Goal: Information Seeking & Learning: Learn about a topic

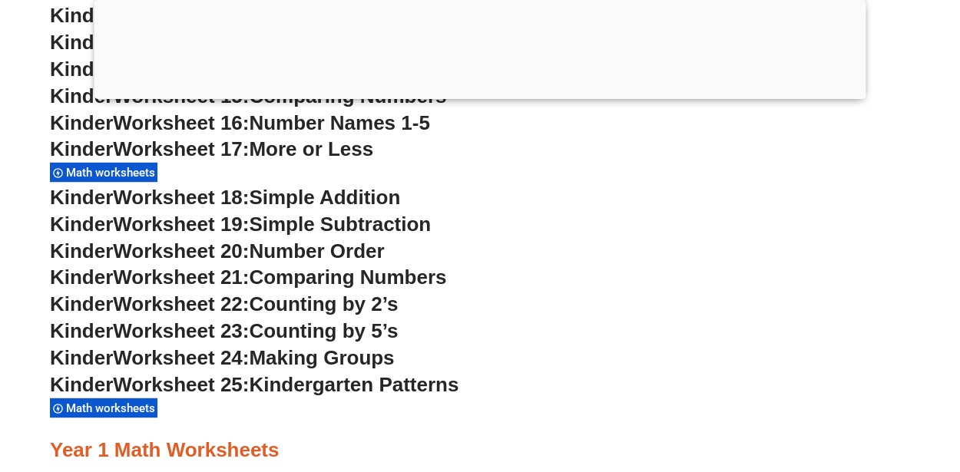
scroll to position [1133, 0]
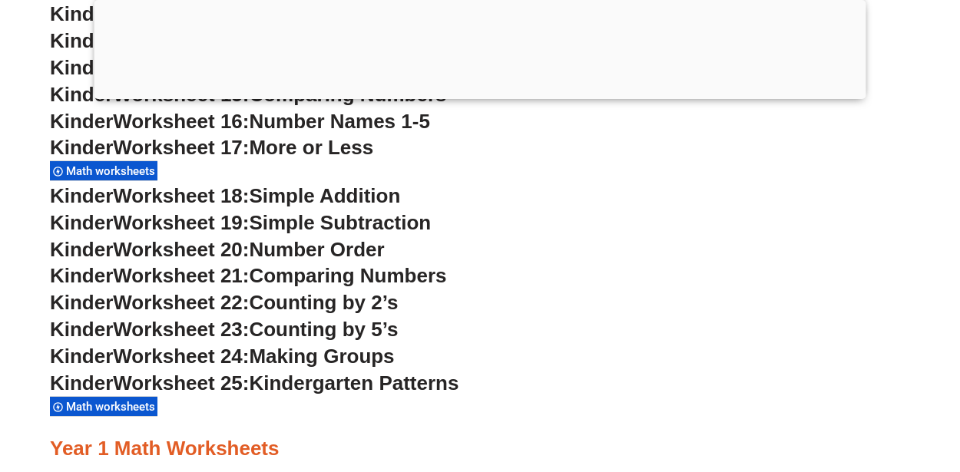
click at [359, 361] on span "Making Groups" at bounding box center [321, 356] width 145 height 23
click at [310, 356] on span "Making Groups" at bounding box center [321, 356] width 145 height 23
click at [208, 363] on span "Worksheet 24:" at bounding box center [181, 356] width 136 height 23
click at [165, 353] on span "Worksheet 24:" at bounding box center [181, 356] width 136 height 23
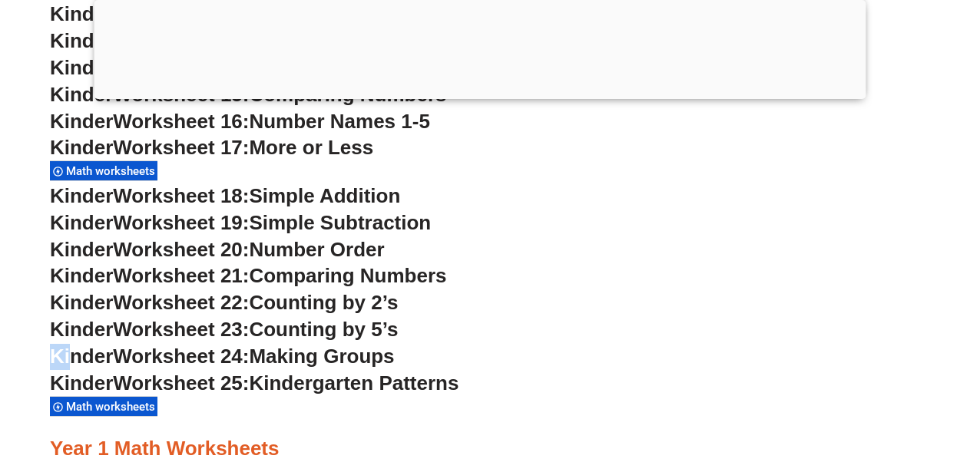
drag, startPoint x: 55, startPoint y: 364, endPoint x: 70, endPoint y: 362, distance: 14.7
click at [70, 362] on span "Kinder" at bounding box center [81, 356] width 63 height 23
click at [59, 348] on span "Kinder" at bounding box center [81, 356] width 63 height 23
drag, startPoint x: 47, startPoint y: 358, endPoint x: 160, endPoint y: 356, distance: 112.9
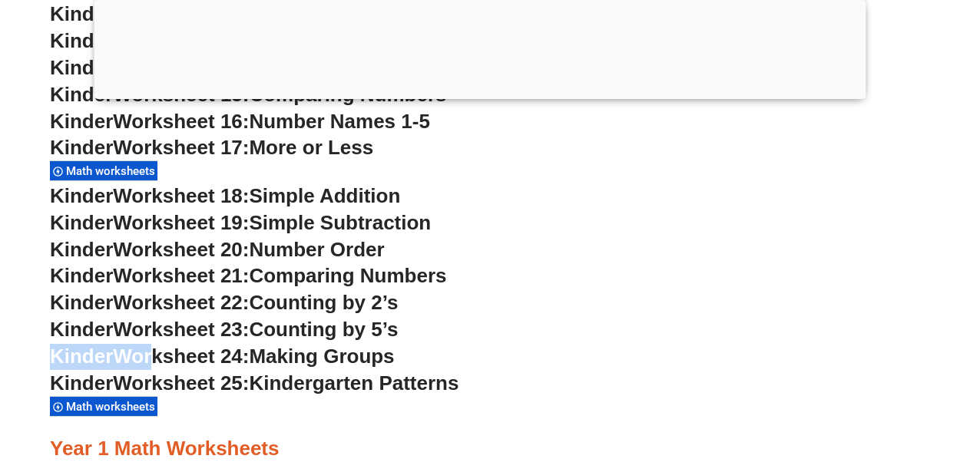
click at [158, 359] on span "Worksheet 24:" at bounding box center [181, 356] width 136 height 23
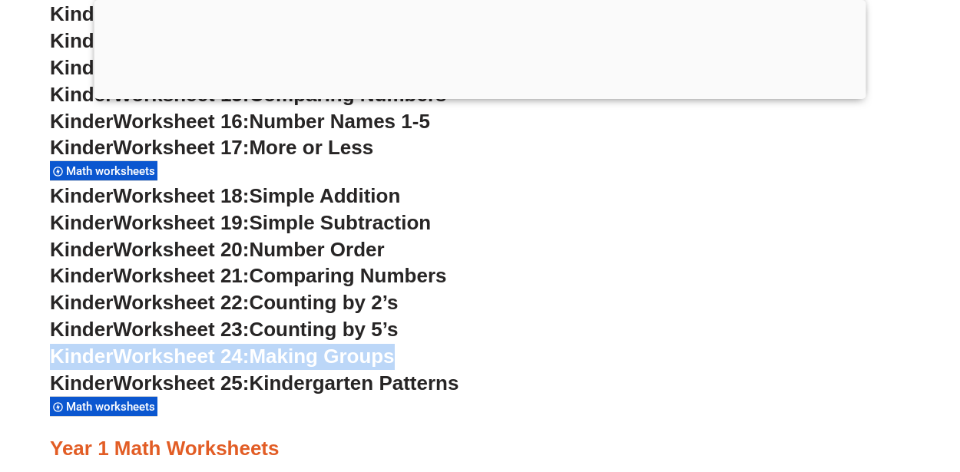
drag, startPoint x: 50, startPoint y: 356, endPoint x: 423, endPoint y: 353, distance: 373.3
click at [423, 353] on h3 "Kinder Worksheet 24: Making Groups" at bounding box center [480, 357] width 860 height 26
click at [191, 352] on span "Worksheet 24:" at bounding box center [181, 356] width 136 height 23
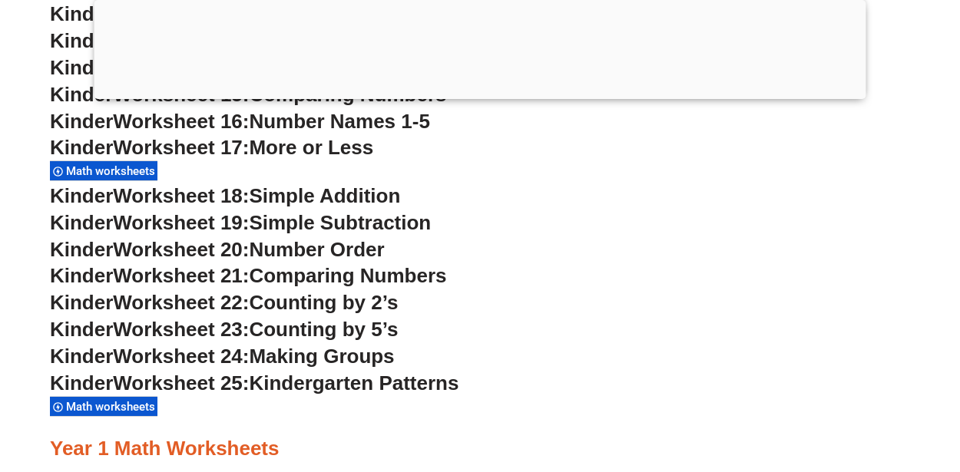
click at [145, 403] on span "Math worksheets" at bounding box center [113, 407] width 94 height 14
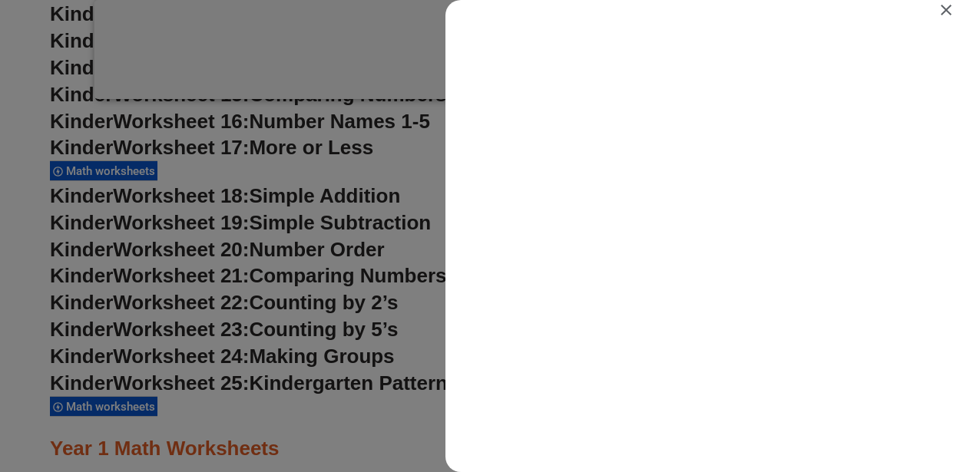
scroll to position [0, 0]
